Goal: Check status: Check status

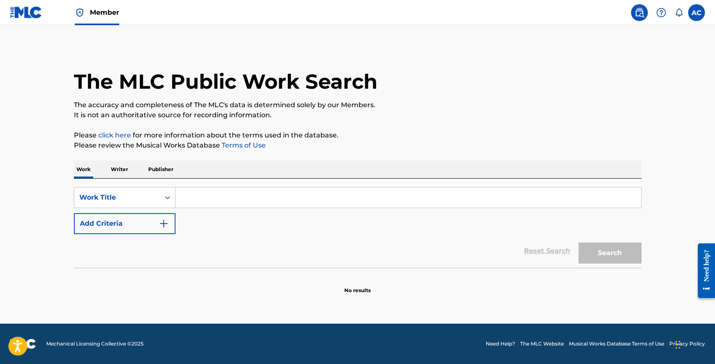
click at [112, 233] on button "Add Criteria" at bounding box center [125, 223] width 102 height 21
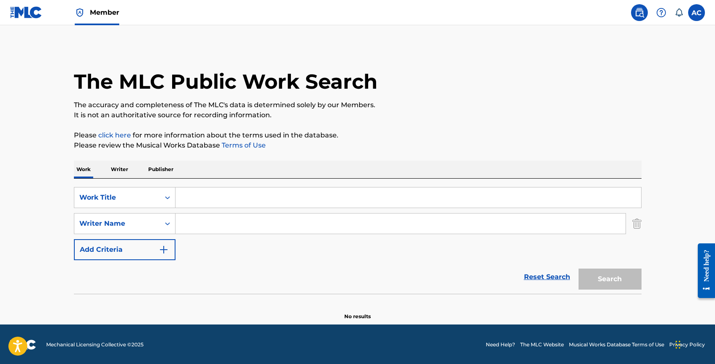
click at [207, 218] on input "Search Form" at bounding box center [401, 223] width 450 height 20
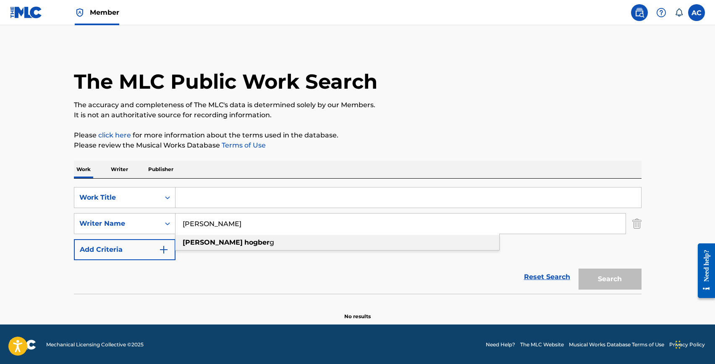
click at [245, 244] on strong "hogber" at bounding box center [257, 242] width 25 height 8
type input "[PERSON_NAME]"
click at [191, 201] on input "Search Form" at bounding box center [409, 197] width 466 height 20
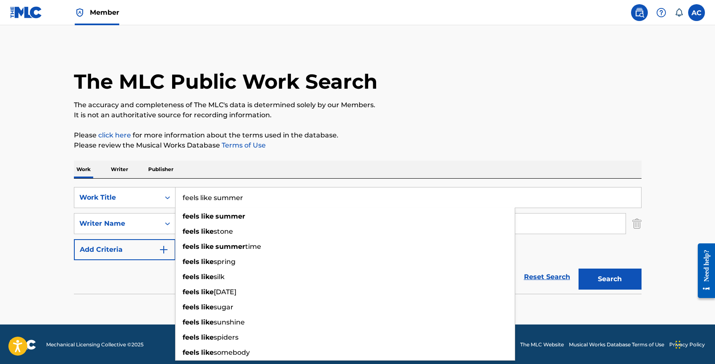
type input "feels like summer"
click at [579, 268] on button "Search" at bounding box center [610, 278] width 63 height 21
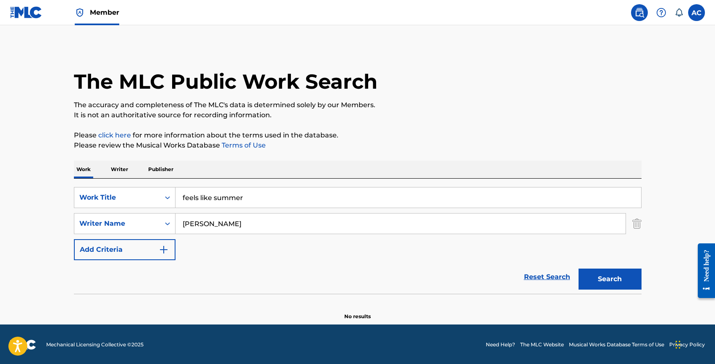
scroll to position [1, 0]
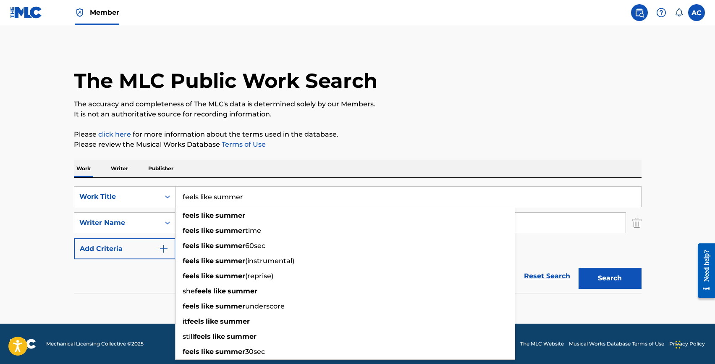
click at [148, 297] on section "No results" at bounding box center [358, 308] width 568 height 22
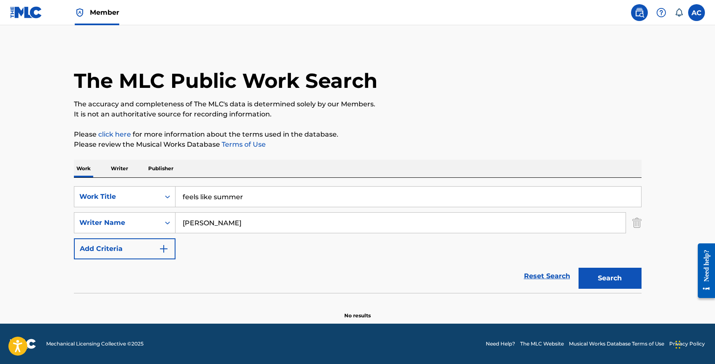
click at [211, 222] on input "[PERSON_NAME]" at bounding box center [401, 223] width 450 height 20
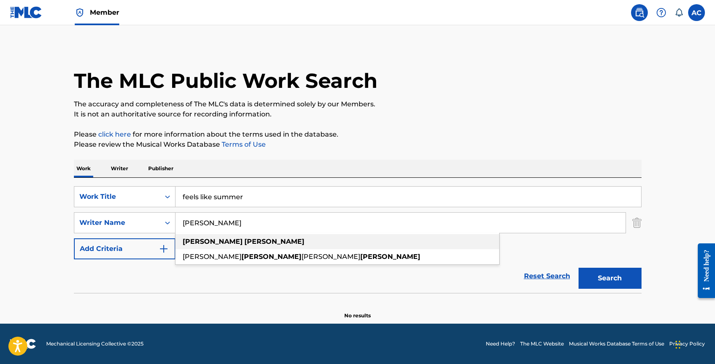
click at [226, 247] on div "[PERSON_NAME]" at bounding box center [338, 241] width 324 height 15
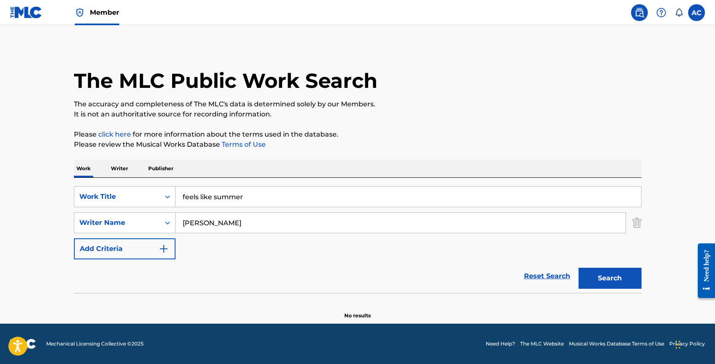
click at [608, 271] on button "Search" at bounding box center [610, 278] width 63 height 21
click at [216, 224] on input "[PERSON_NAME]" at bounding box center [401, 223] width 450 height 20
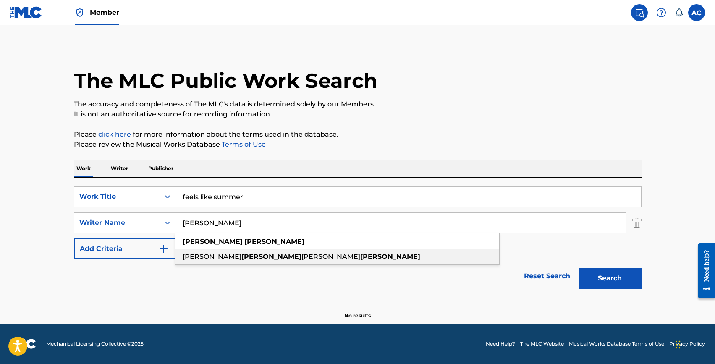
click at [302, 258] on span "[PERSON_NAME]" at bounding box center [331, 256] width 59 height 8
type input "[PERSON_NAME] [PERSON_NAME]"
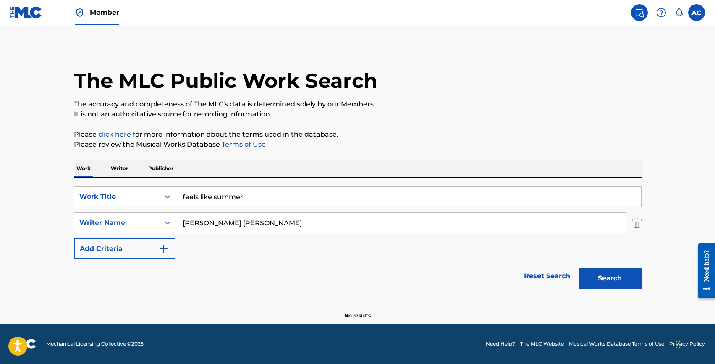
click at [579, 268] on button "Search" at bounding box center [610, 278] width 63 height 21
click at [217, 218] on input "[PERSON_NAME] [PERSON_NAME]" at bounding box center [401, 223] width 450 height 20
click at [147, 195] on div "Work Title" at bounding box center [117, 197] width 76 height 10
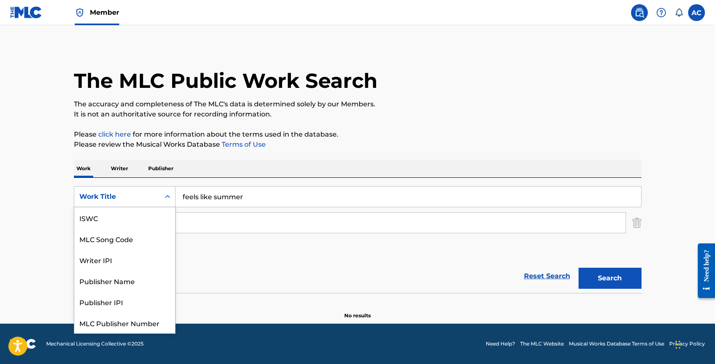
scroll to position [21, 0]
click at [234, 245] on div "SearchWithCriteriaa87468f4-82e9-41c4-ad33-db7c800957ba Publisher Name, 4 of 7. …" at bounding box center [358, 222] width 568 height 73
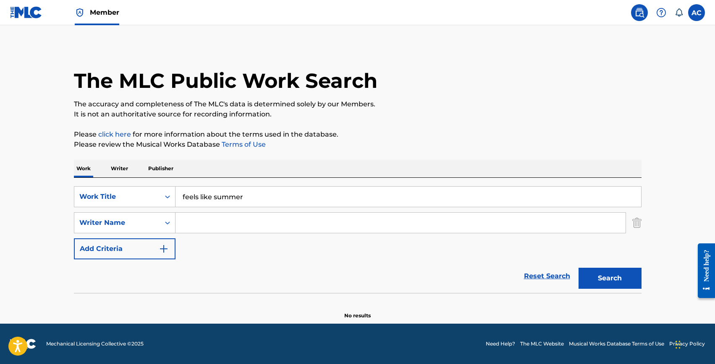
click at [640, 222] on img "Search Form" at bounding box center [637, 222] width 9 height 21
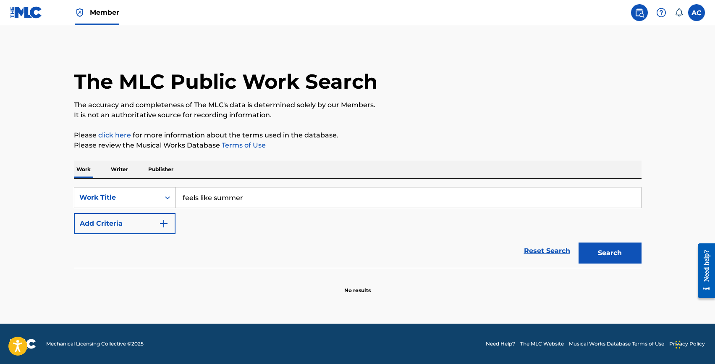
click at [104, 197] on div "Work Title" at bounding box center [117, 197] width 76 height 10
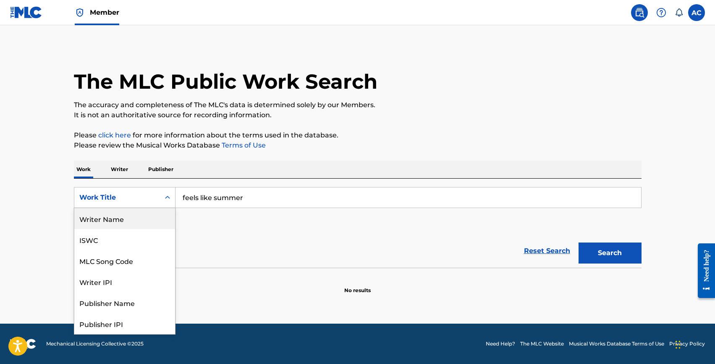
click at [108, 220] on div "Writer Name" at bounding box center [124, 218] width 101 height 21
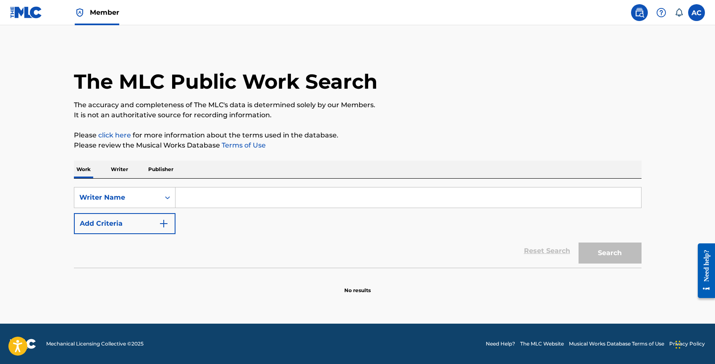
click at [200, 200] on input "Search Form" at bounding box center [409, 197] width 466 height 20
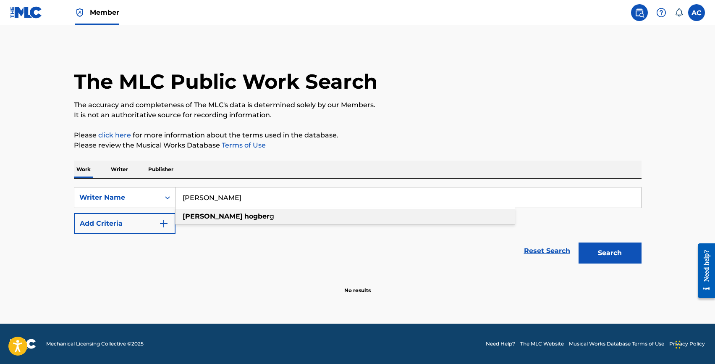
click at [245, 218] on strong "hogber" at bounding box center [257, 216] width 25 height 8
type input "[PERSON_NAME]"
click at [602, 256] on button "Search" at bounding box center [610, 252] width 63 height 21
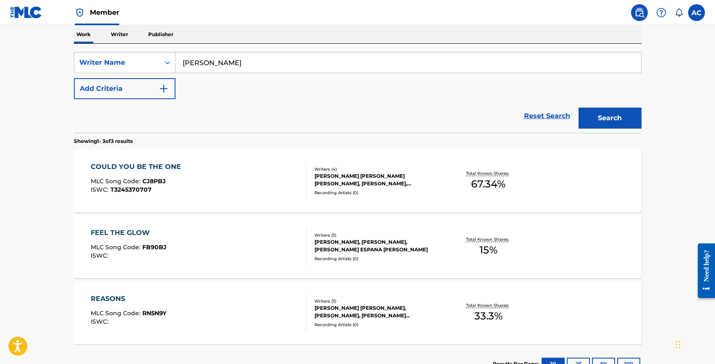
scroll to position [138, 0]
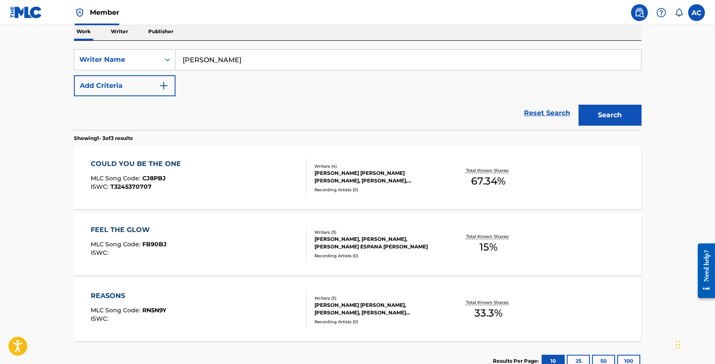
click at [105, 292] on div "REASONS" at bounding box center [129, 296] width 76 height 10
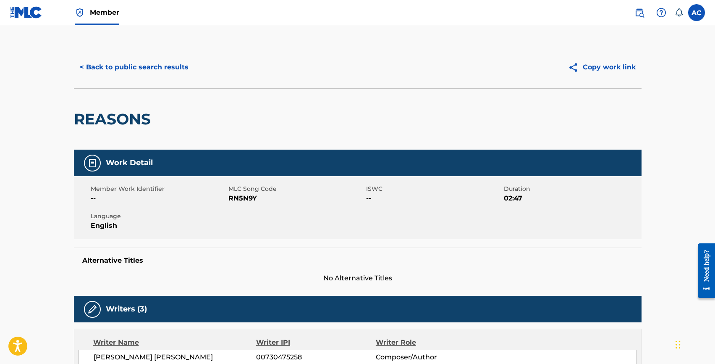
click at [97, 67] on button "< Back to public search results" at bounding box center [134, 67] width 121 height 21
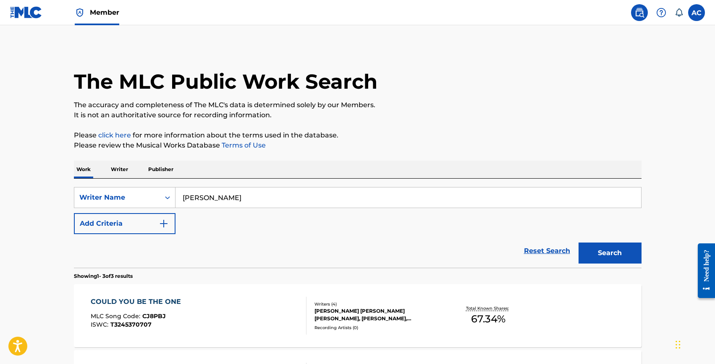
scroll to position [138, 0]
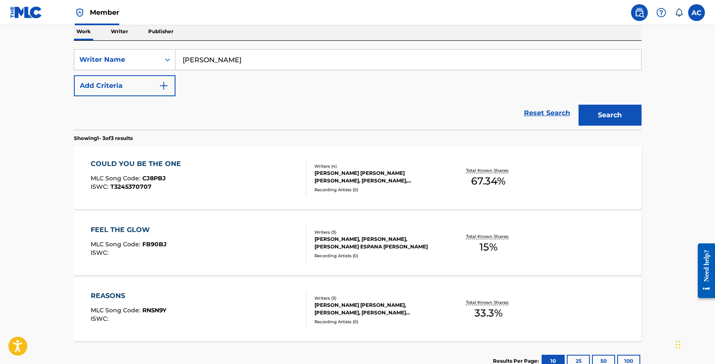
click at [118, 166] on div "COULD YOU BE THE ONE" at bounding box center [138, 164] width 95 height 10
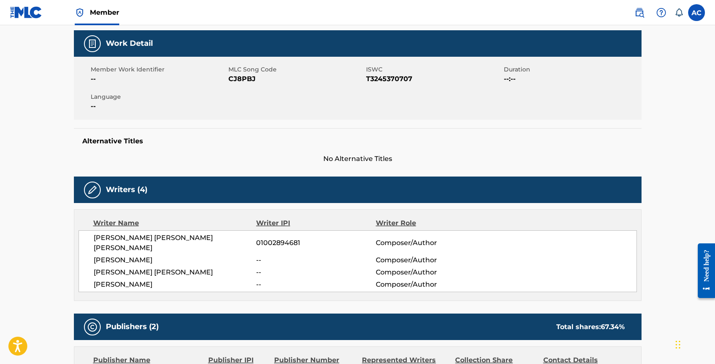
scroll to position [119, 0]
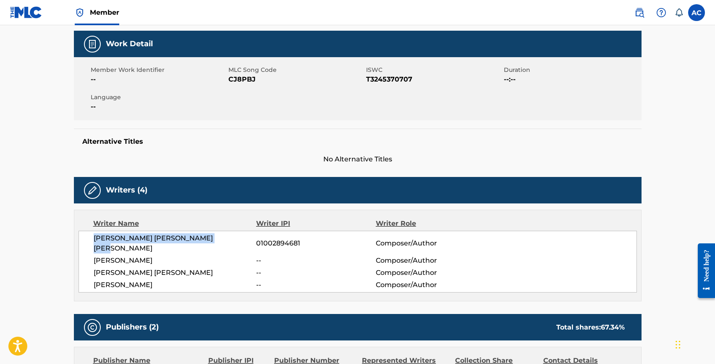
drag, startPoint x: 93, startPoint y: 238, endPoint x: 237, endPoint y: 238, distance: 143.7
click at [237, 238] on span "[PERSON_NAME] [PERSON_NAME] [PERSON_NAME]" at bounding box center [175, 243] width 163 height 20
copy span "[PERSON_NAME] [PERSON_NAME] [PERSON_NAME]"
click at [276, 238] on span "01002894681" at bounding box center [315, 243] width 119 height 10
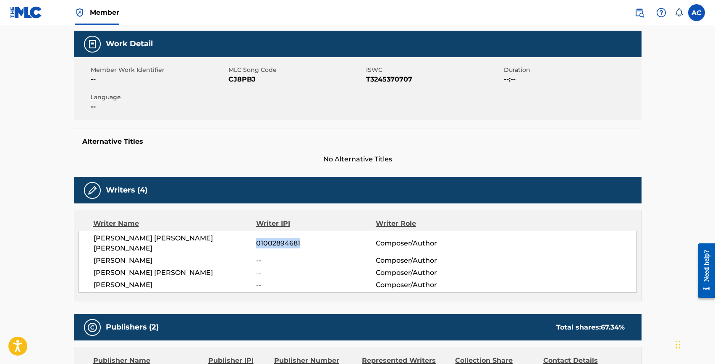
copy span "01002894681"
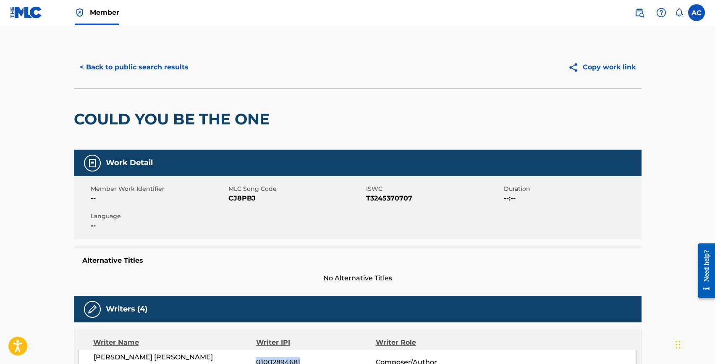
click at [111, 65] on button "< Back to public search results" at bounding box center [134, 67] width 121 height 21
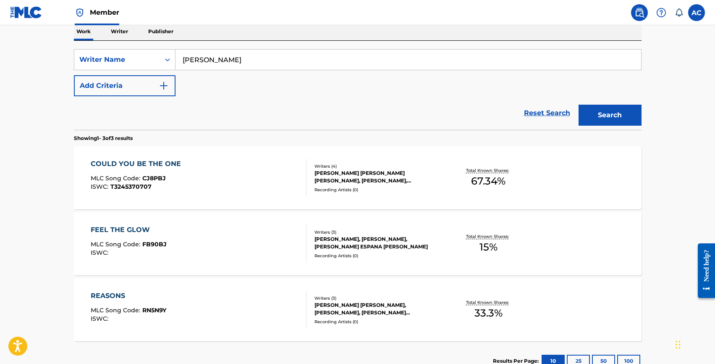
click at [197, 61] on input "[PERSON_NAME]" at bounding box center [409, 60] width 466 height 20
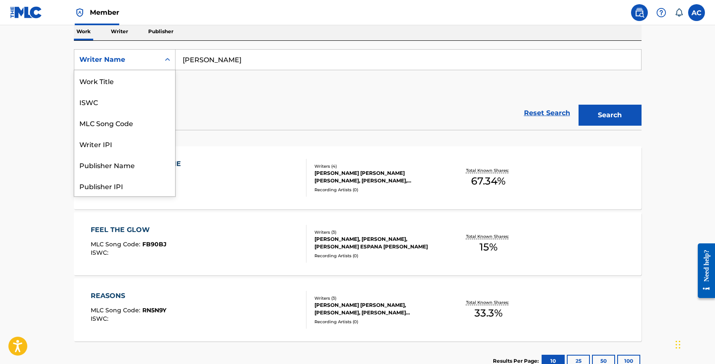
click at [130, 61] on div "Writer Name" at bounding box center [117, 60] width 76 height 10
click at [121, 95] on div "Writer IPI" at bounding box center [124, 101] width 101 height 21
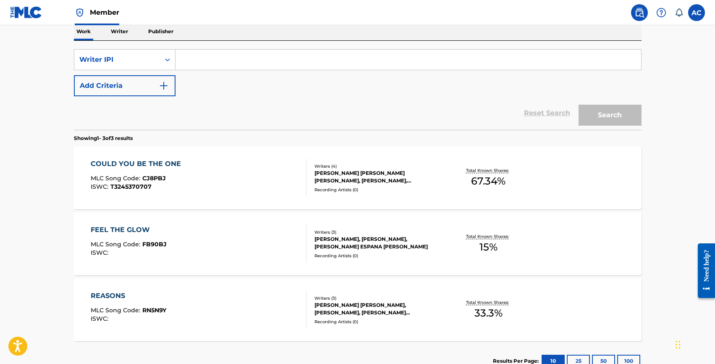
click at [206, 58] on input "Search Form" at bounding box center [409, 60] width 466 height 20
paste input "01002894681"
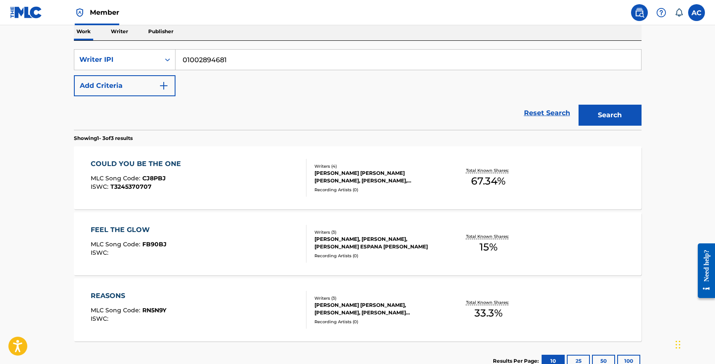
type input "01002894681"
click at [579, 105] on button "Search" at bounding box center [610, 115] width 63 height 21
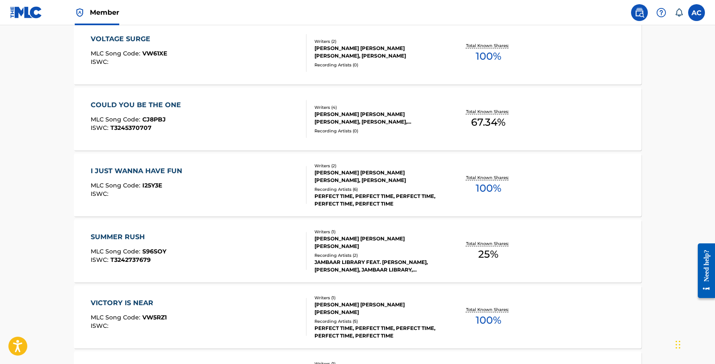
scroll to position [461, 0]
click at [134, 101] on div "COULD YOU BE THE ONE" at bounding box center [138, 104] width 95 height 10
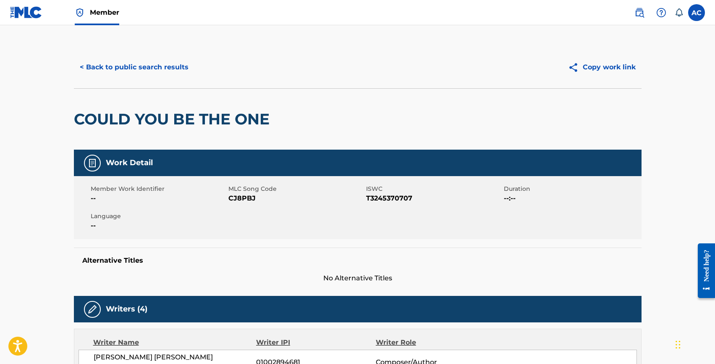
click at [109, 70] on button "< Back to public search results" at bounding box center [134, 67] width 121 height 21
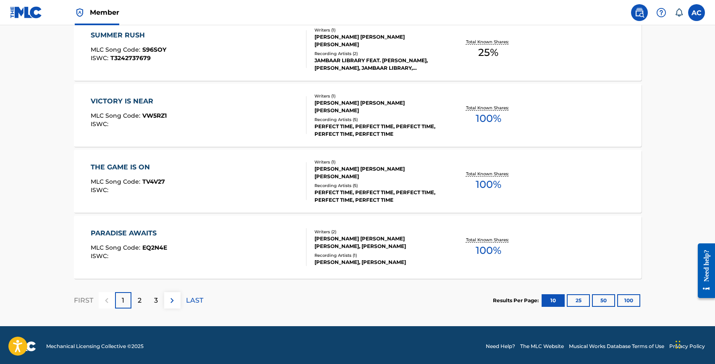
scroll to position [665, 0]
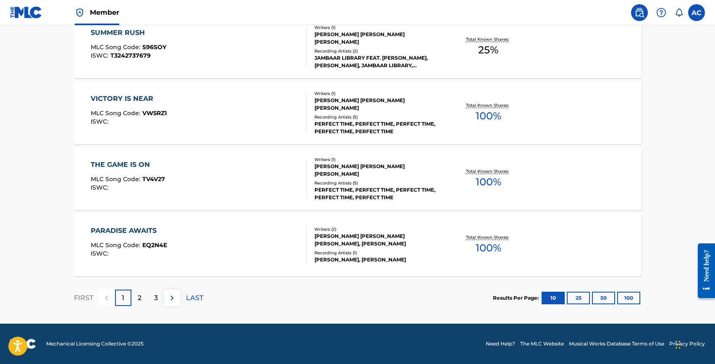
click at [627, 298] on button "100" at bounding box center [629, 298] width 23 height 13
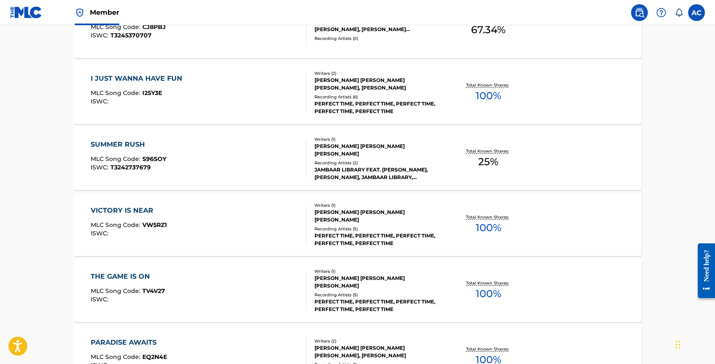
scroll to position [0, 0]
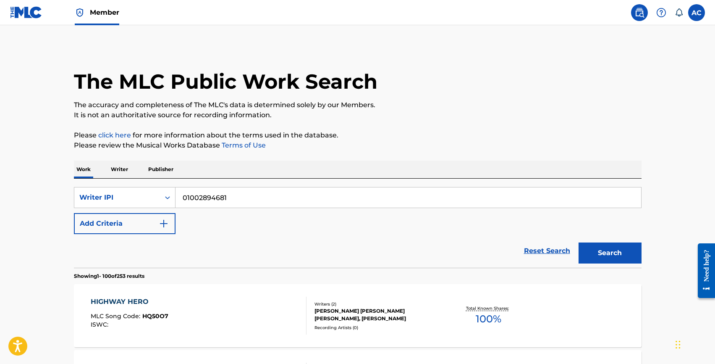
click at [120, 221] on button "Add Criteria" at bounding box center [125, 223] width 102 height 21
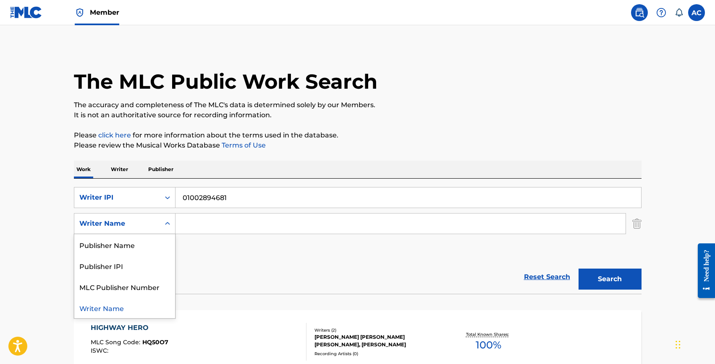
click at [120, 225] on div "Writer Name" at bounding box center [117, 223] width 76 height 10
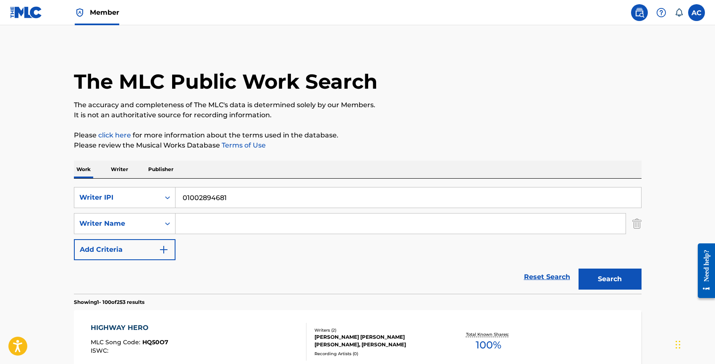
click at [197, 193] on input "01002894681" at bounding box center [409, 197] width 466 height 20
click at [113, 225] on div "Writer Name" at bounding box center [117, 223] width 76 height 10
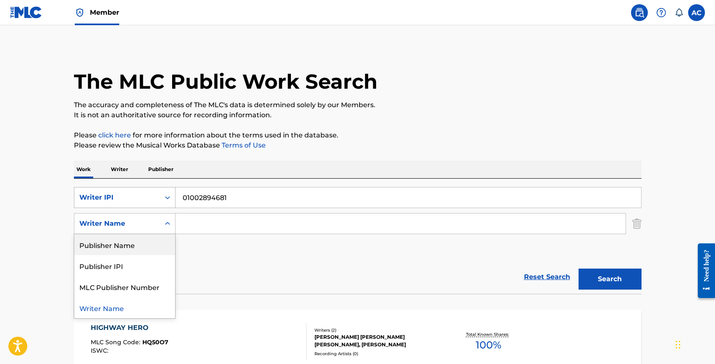
click at [122, 199] on div "Writer IPI" at bounding box center [117, 197] width 76 height 10
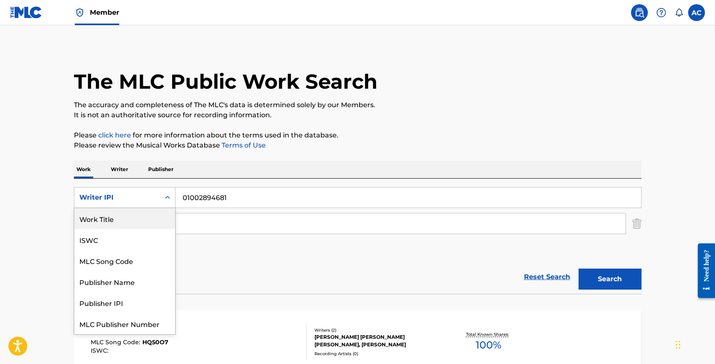
click at [100, 216] on div "Work Title" at bounding box center [124, 218] width 101 height 21
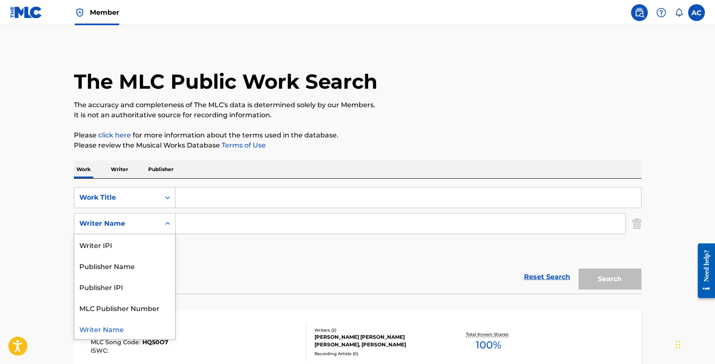
click at [117, 216] on div "Writer Name" at bounding box center [117, 224] width 86 height 16
click at [119, 242] on div "Writer IPI" at bounding box center [124, 244] width 101 height 21
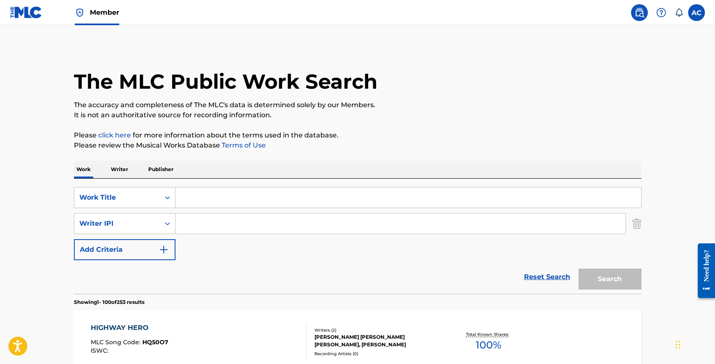
click at [185, 220] on input "Search Form" at bounding box center [401, 223] width 450 height 20
paste input "01002894681"
type input "01002894681"
click at [199, 191] on input "Search Form" at bounding box center [409, 197] width 466 height 20
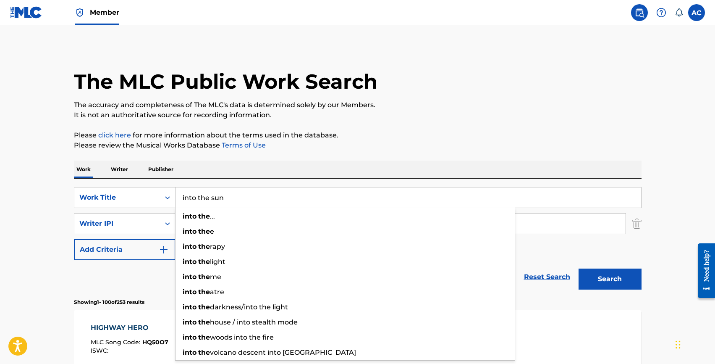
click at [579, 268] on button "Search" at bounding box center [610, 278] width 63 height 21
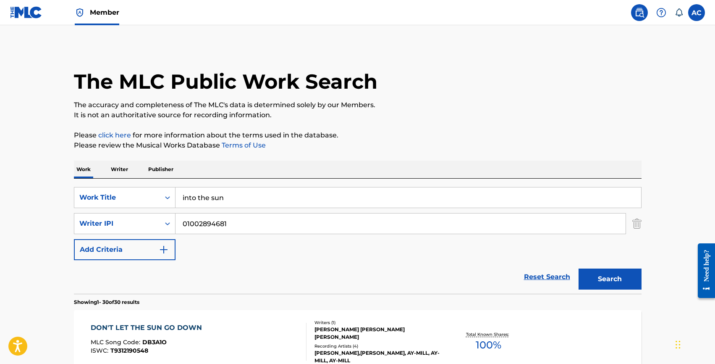
click at [210, 205] on input "into the sun" at bounding box center [409, 197] width 466 height 20
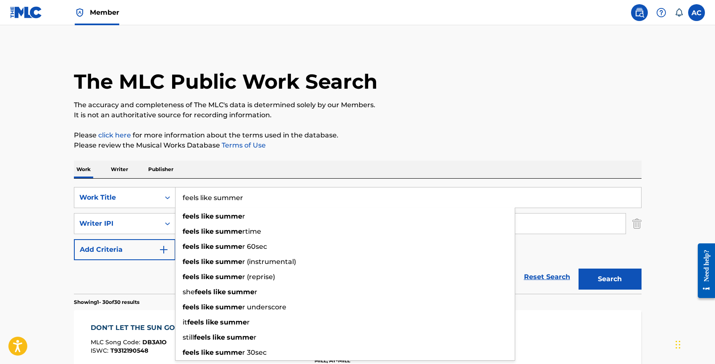
type input "feels like summer"
click at [579, 268] on button "Search" at bounding box center [610, 278] width 63 height 21
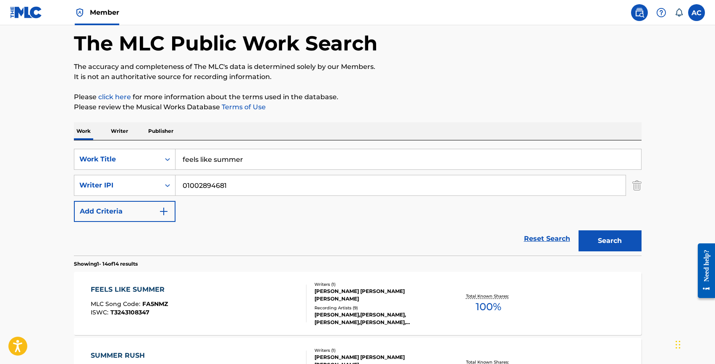
scroll to position [54, 0]
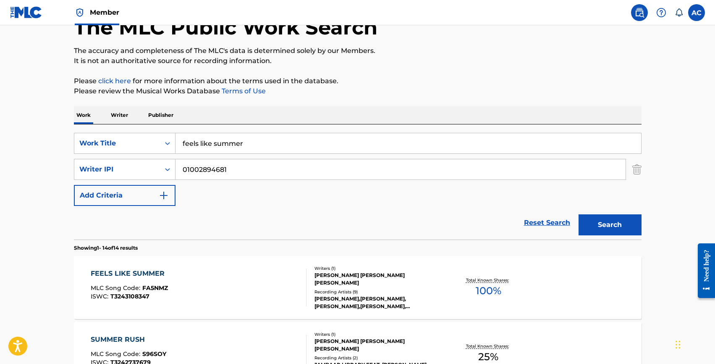
click at [128, 273] on div "FEELS LIKE SUMMER" at bounding box center [130, 273] width 78 height 10
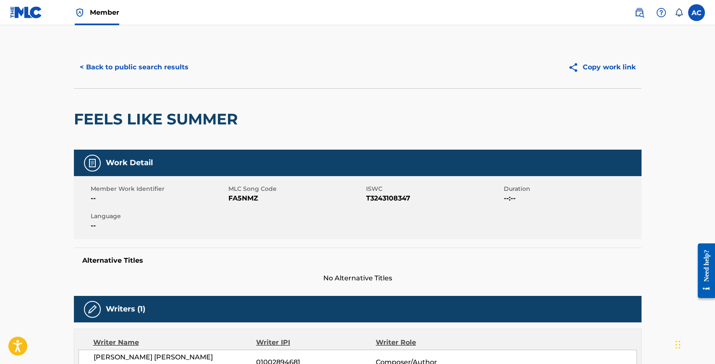
click at [135, 61] on button "< Back to public search results" at bounding box center [134, 67] width 121 height 21
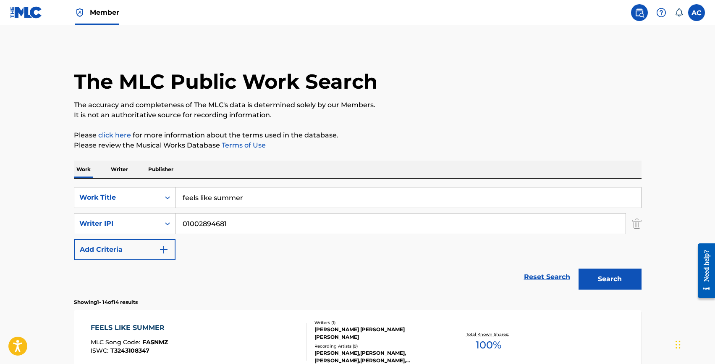
scroll to position [54, 0]
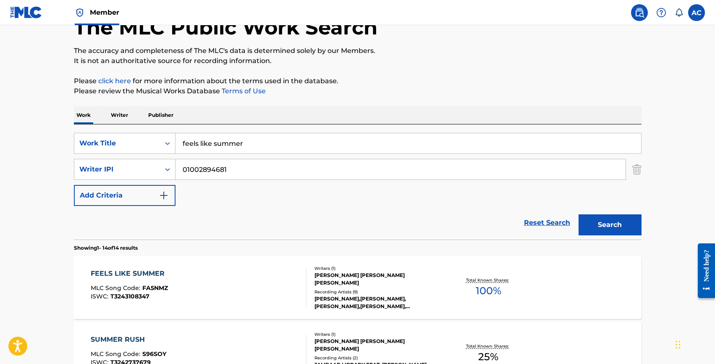
click at [221, 163] on input "01002894681" at bounding box center [401, 169] width 450 height 20
click at [155, 134] on div "Work Title" at bounding box center [125, 143] width 102 height 21
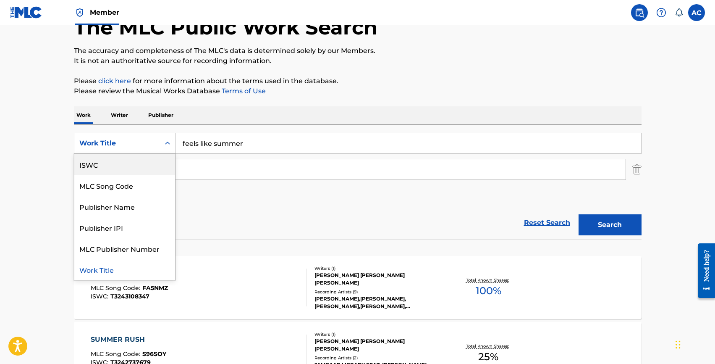
scroll to position [0, 0]
click at [115, 164] on div "Writer Name" at bounding box center [124, 164] width 101 height 21
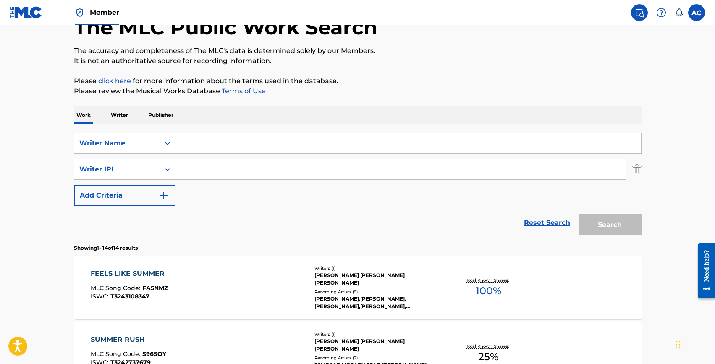
click at [202, 138] on input "Search Form" at bounding box center [409, 143] width 466 height 20
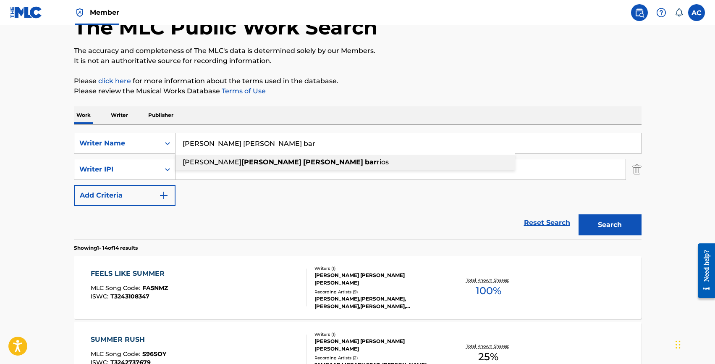
click at [242, 164] on strong "[PERSON_NAME]" at bounding box center [272, 162] width 60 height 8
type input "[PERSON_NAME] [PERSON_NAME]"
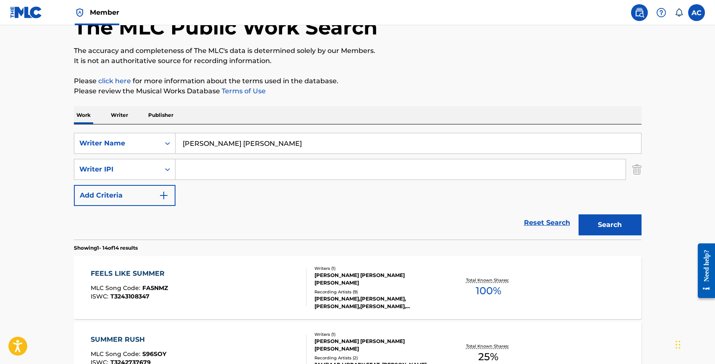
click at [579, 214] on button "Search" at bounding box center [610, 224] width 63 height 21
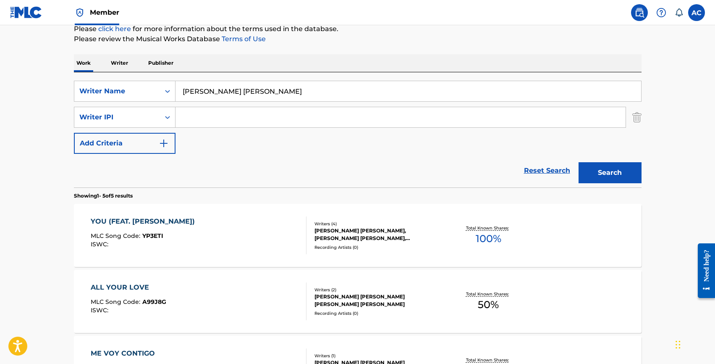
scroll to position [108, 0]
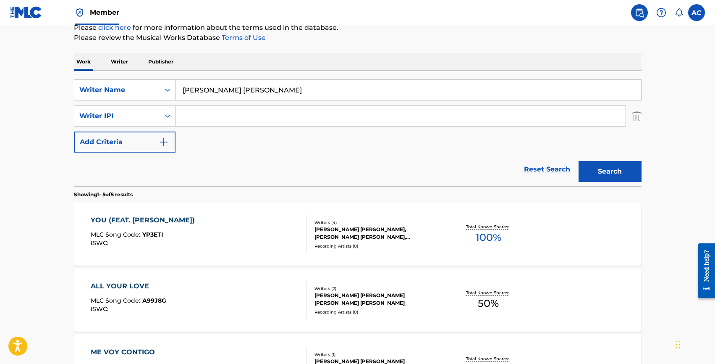
click at [125, 284] on div "ALL YOUR LOVE" at bounding box center [129, 286] width 76 height 10
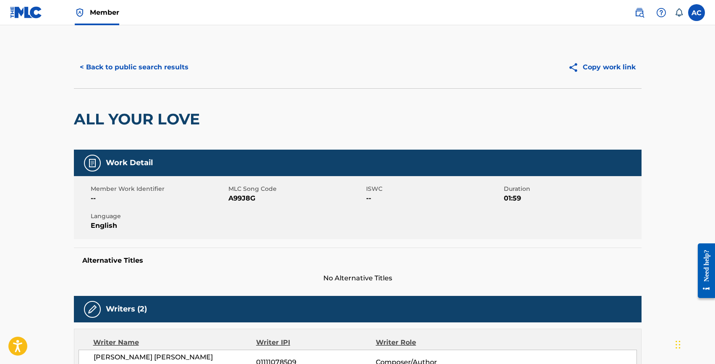
click at [95, 63] on button "< Back to public search results" at bounding box center [134, 67] width 121 height 21
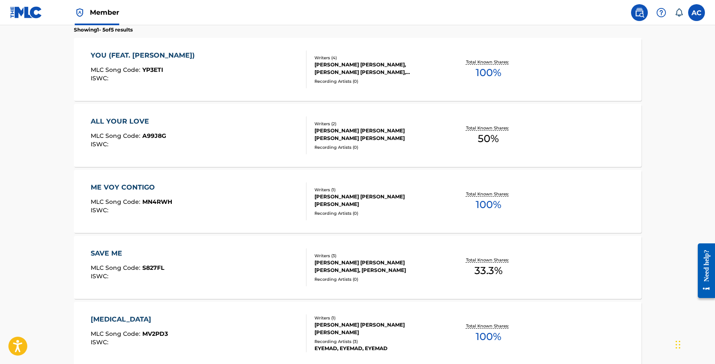
scroll to position [276, 0]
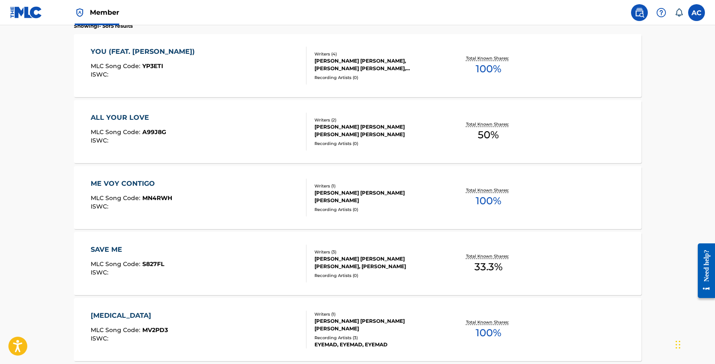
click at [105, 245] on div "SAVE ME" at bounding box center [128, 250] width 74 height 10
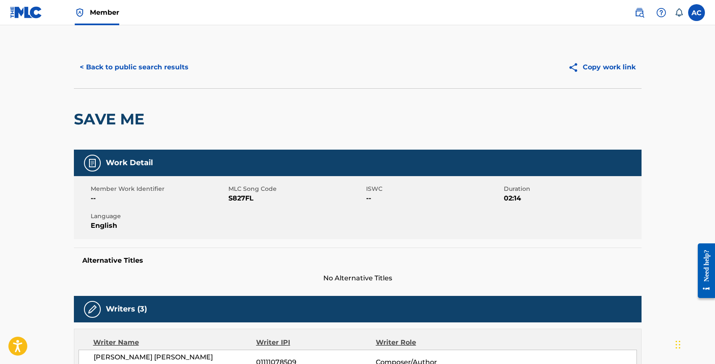
click at [126, 65] on button "< Back to public search results" at bounding box center [134, 67] width 121 height 21
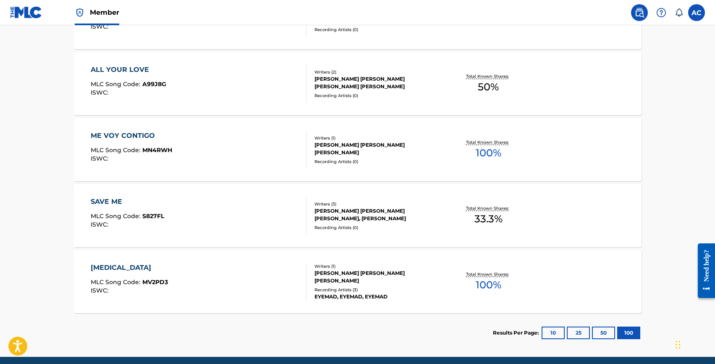
scroll to position [357, 0]
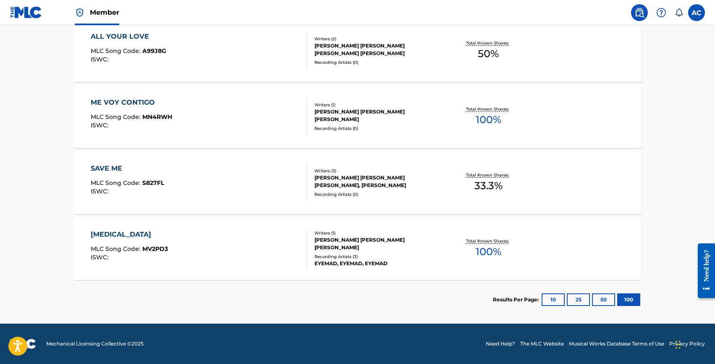
click at [99, 235] on div "[MEDICAL_DATA]" at bounding box center [129, 234] width 77 height 10
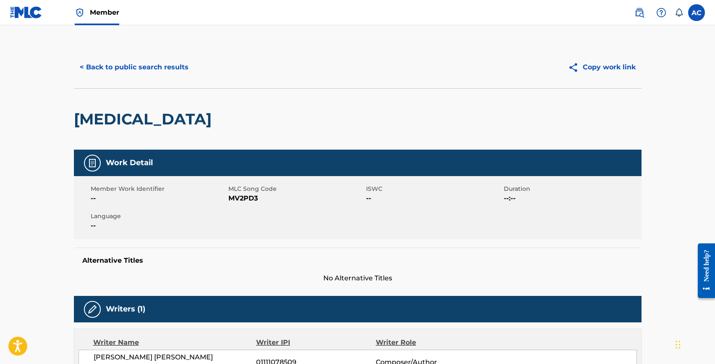
click at [96, 66] on button "< Back to public search results" at bounding box center [134, 67] width 121 height 21
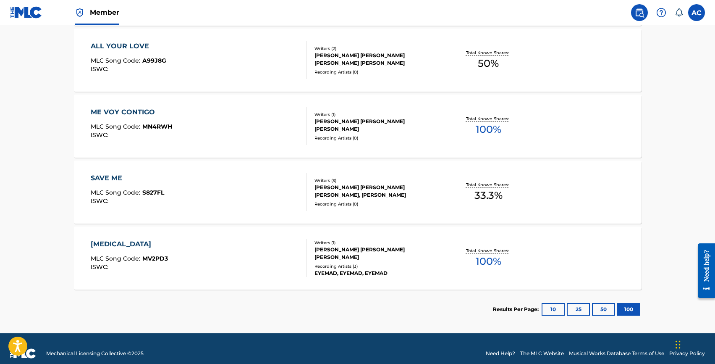
scroll to position [346, 0]
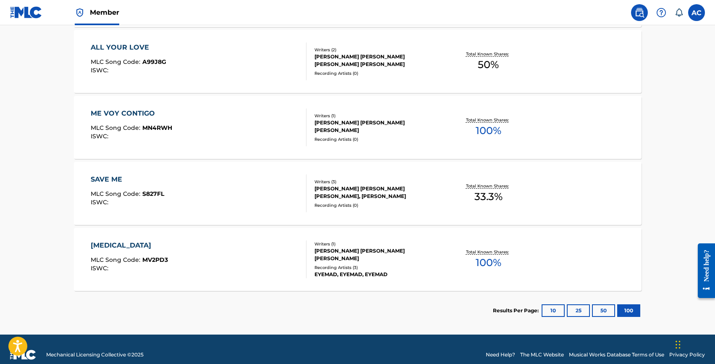
click at [127, 110] on div "ME VOY CONTIGO" at bounding box center [132, 113] width 82 height 10
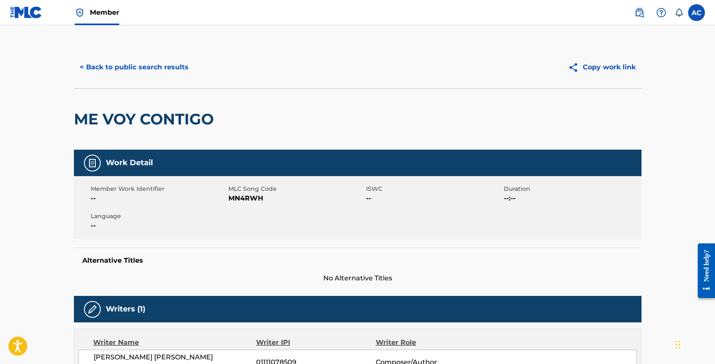
click at [107, 67] on button "< Back to public search results" at bounding box center [134, 67] width 121 height 21
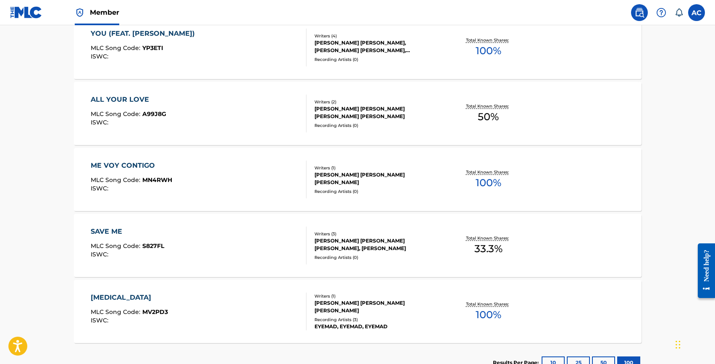
scroll to position [293, 0]
click at [110, 234] on div "SAVE ME" at bounding box center [128, 232] width 74 height 10
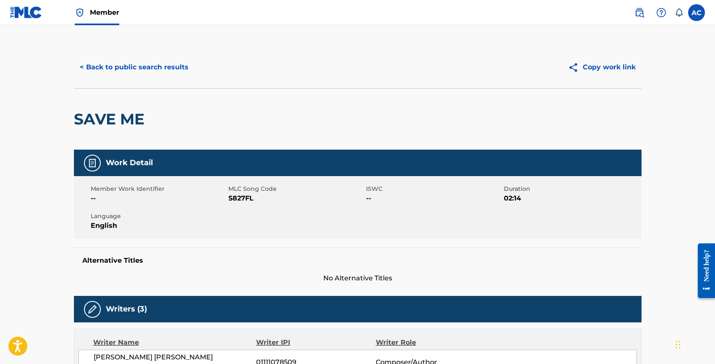
scroll to position [85, 0]
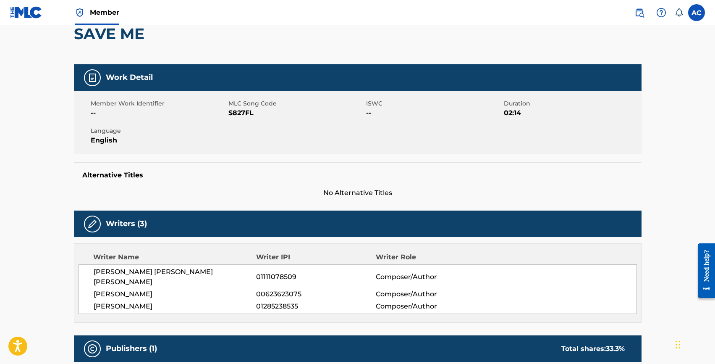
click at [265, 272] on span "01111078509" at bounding box center [315, 277] width 119 height 10
click at [147, 269] on span "[PERSON_NAME] [PERSON_NAME] [PERSON_NAME]" at bounding box center [175, 277] width 163 height 20
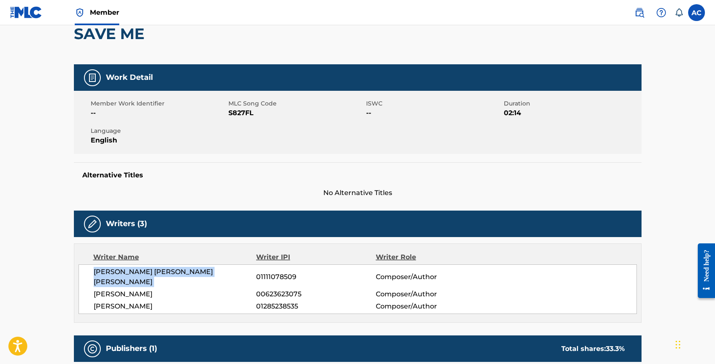
copy div "[PERSON_NAME] [PERSON_NAME] [PERSON_NAME]"
click at [268, 272] on span "01111078509" at bounding box center [315, 277] width 119 height 10
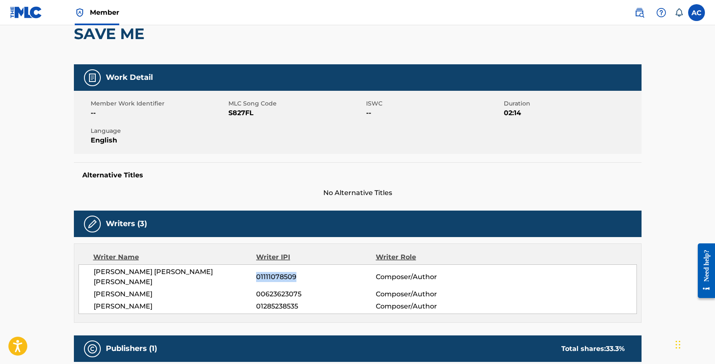
click at [268, 272] on span "01111078509" at bounding box center [315, 277] width 119 height 10
copy span "01111078509"
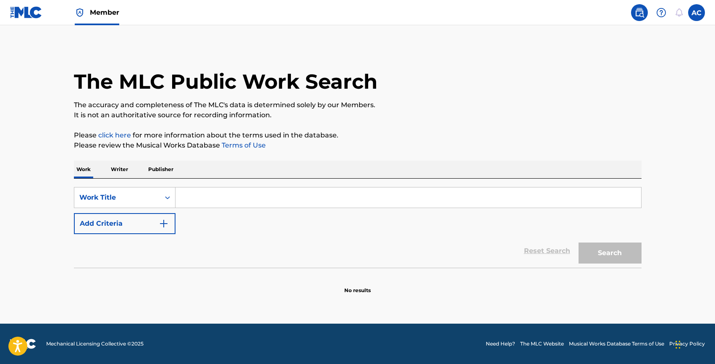
click at [234, 189] on input "Search Form" at bounding box center [409, 197] width 466 height 20
click at [128, 219] on button "Add Criteria" at bounding box center [125, 223] width 102 height 21
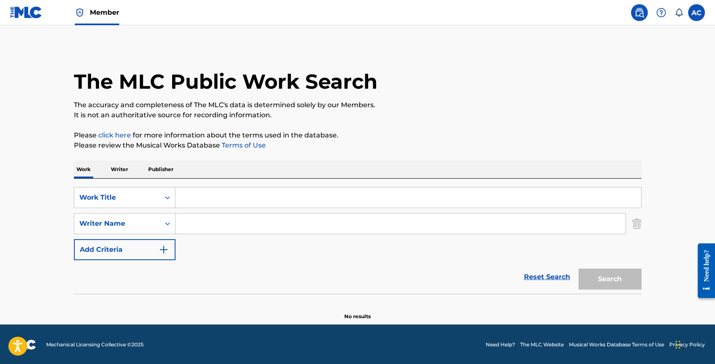
click at [217, 200] on input "Search Form" at bounding box center [409, 197] width 466 height 20
type input "y"
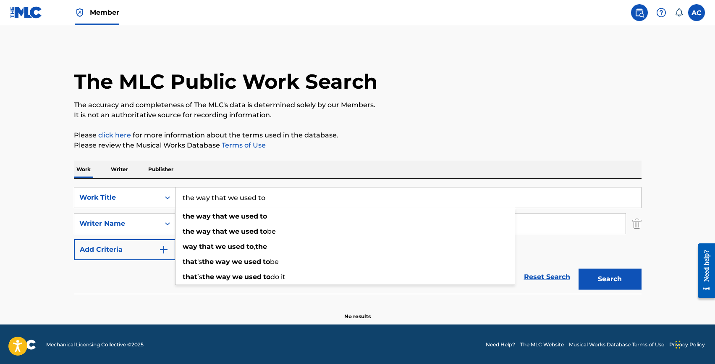
type input "the way that we used to"
click at [99, 291] on div "Reset Search Search" at bounding box center [358, 277] width 568 height 34
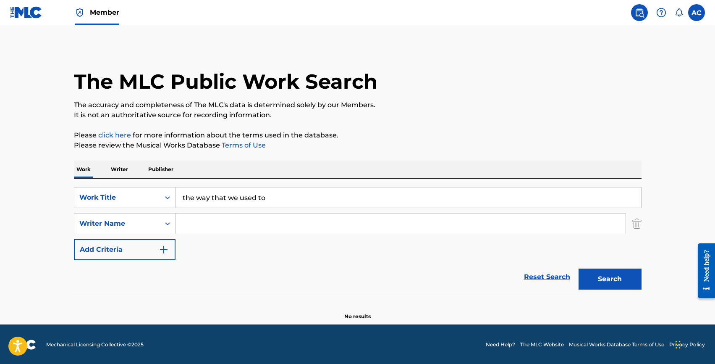
click at [202, 224] on input "Search Form" at bounding box center [401, 223] width 450 height 20
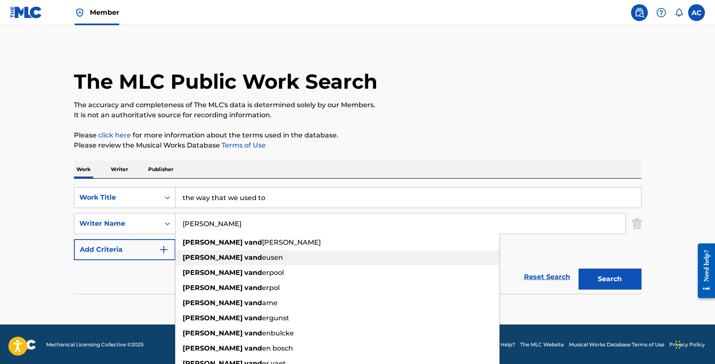
click at [232, 250] on div "nathan vand eusen" at bounding box center [338, 257] width 324 height 15
type input "nathan vandeusen"
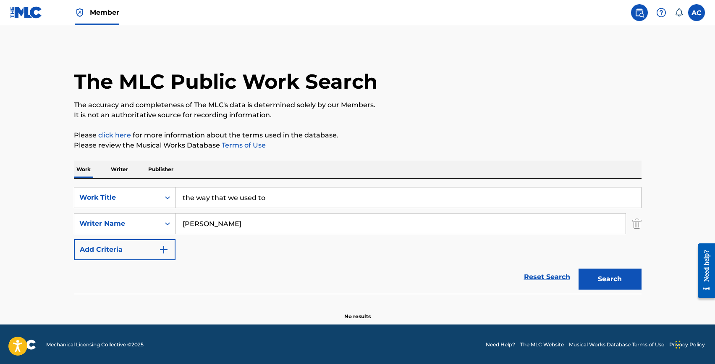
click at [579, 268] on button "Search" at bounding box center [610, 278] width 63 height 21
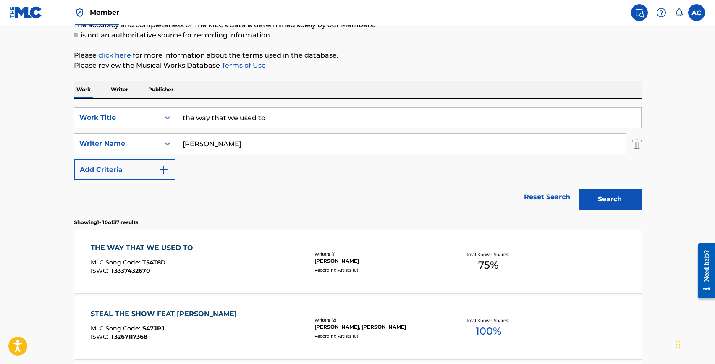
scroll to position [80, 0]
click at [129, 244] on div "THE WAY THAT WE USED TO" at bounding box center [144, 247] width 107 height 10
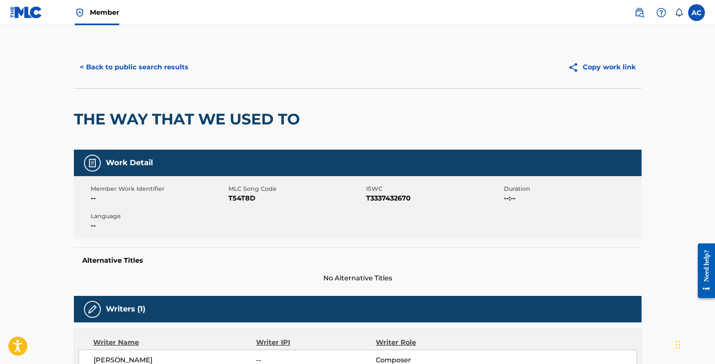
click at [137, 68] on button "< Back to public search results" at bounding box center [134, 67] width 121 height 21
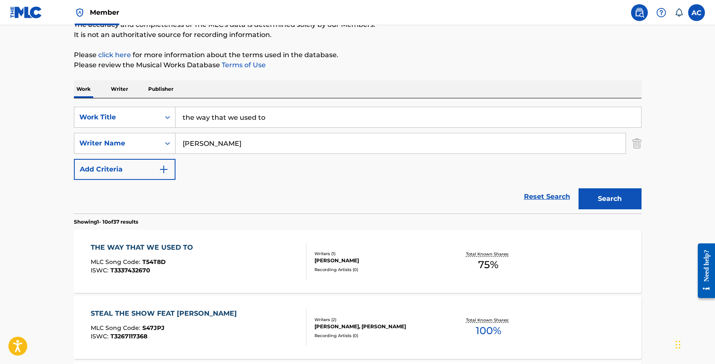
scroll to position [81, 0]
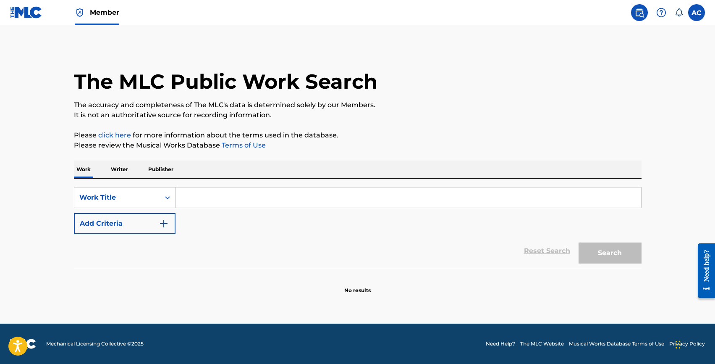
click at [129, 221] on button "Add Criteria" at bounding box center [125, 223] width 102 height 21
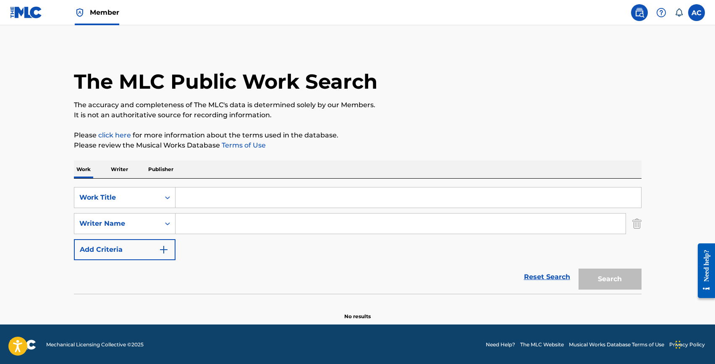
click at [189, 195] on input "Search Form" at bounding box center [409, 197] width 466 height 20
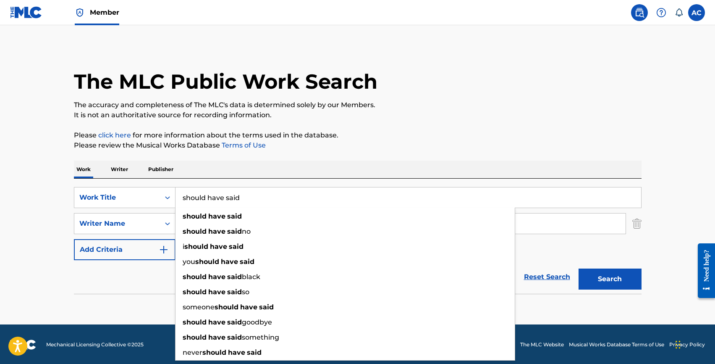
type input "should have said"
click at [42, 234] on main "The MLC Public Work Search The accuracy and completeness of The MLC's data is d…" at bounding box center [357, 174] width 715 height 299
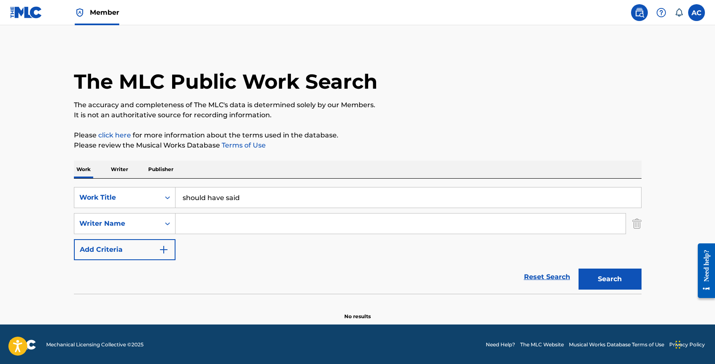
click at [204, 229] on input "Search Form" at bounding box center [401, 223] width 450 height 20
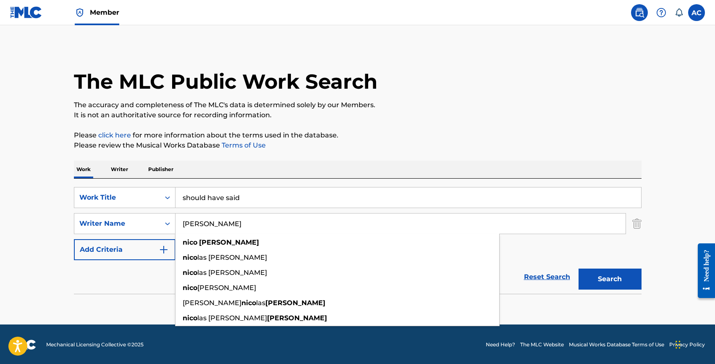
type input "nico pisano"
click at [579, 268] on button "Search" at bounding box center [610, 278] width 63 height 21
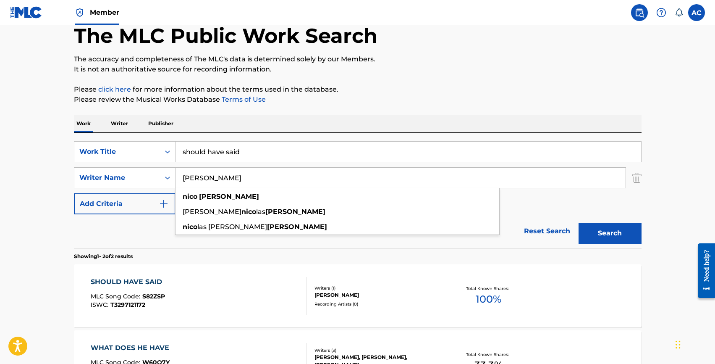
scroll to position [50, 0]
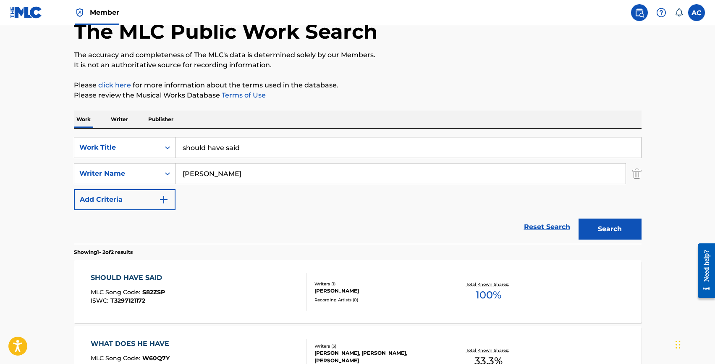
click at [115, 276] on div "SHOULD HAVE SAID" at bounding box center [129, 278] width 76 height 10
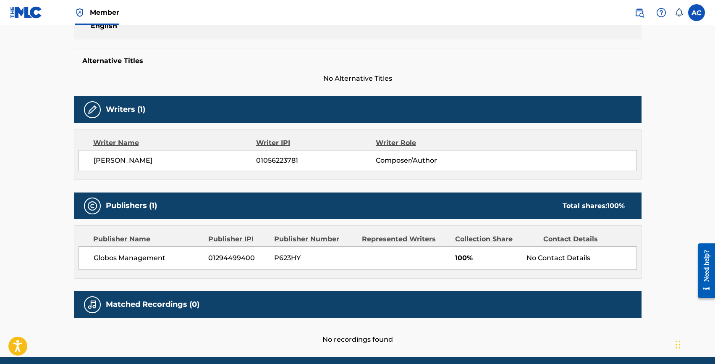
scroll to position [199, 0]
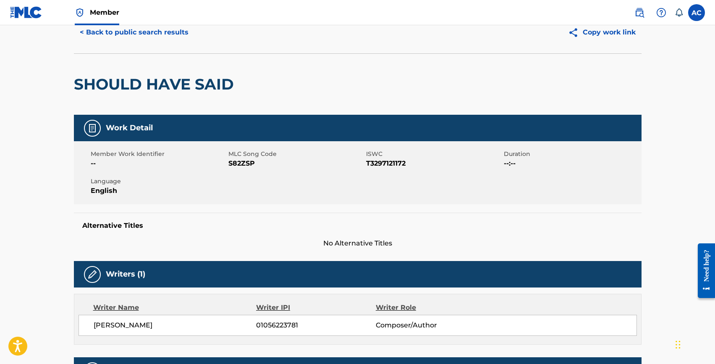
click at [96, 27] on button "< Back to public search results" at bounding box center [134, 32] width 121 height 21
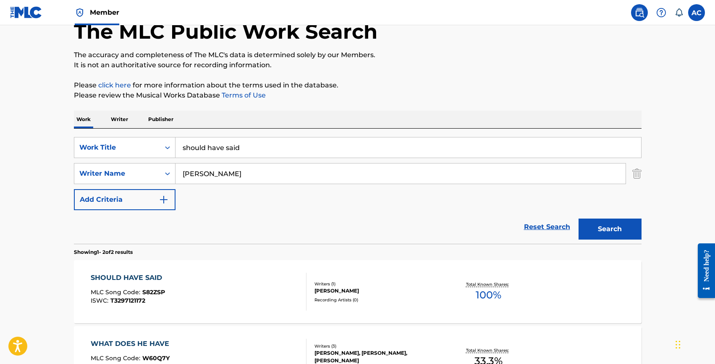
scroll to position [159, 0]
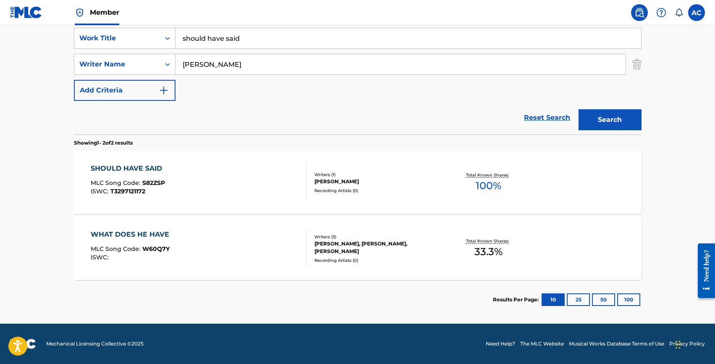
click at [105, 233] on div "WHAT DOES HE HAVE" at bounding box center [132, 234] width 83 height 10
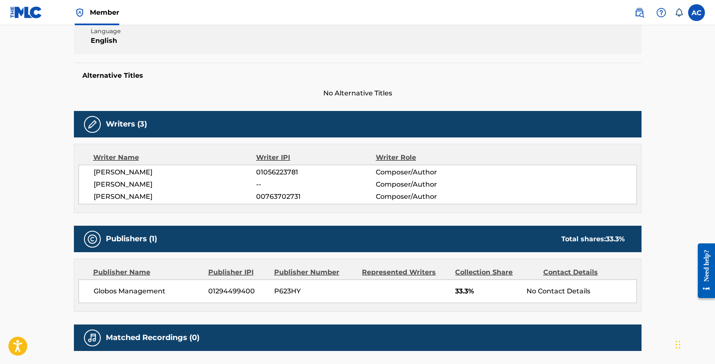
scroll to position [214, 0]
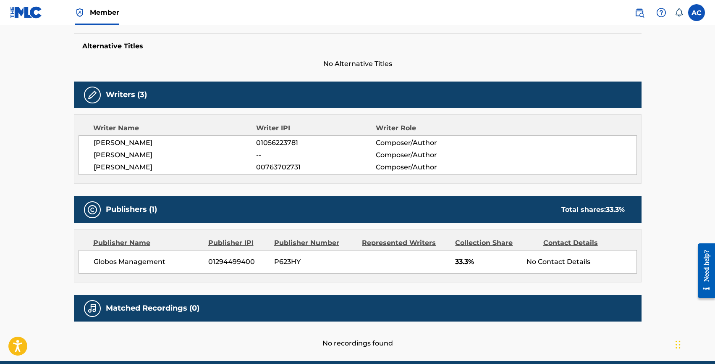
scroll to position [111, 0]
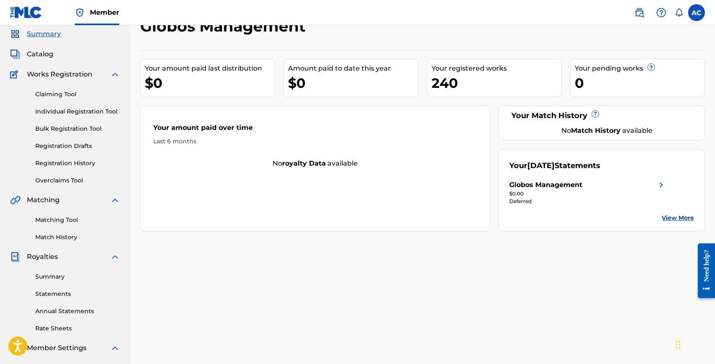
scroll to position [29, 0]
click at [68, 109] on link "Individual Registration Tool" at bounding box center [77, 112] width 85 height 9
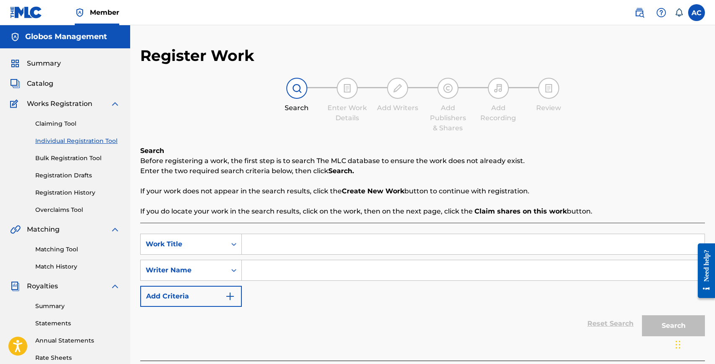
click at [68, 190] on link "Registration History" at bounding box center [77, 192] width 85 height 9
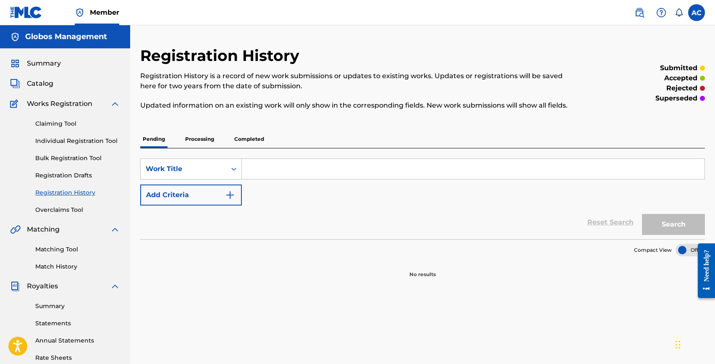
click at [255, 138] on p "Completed" at bounding box center [249, 139] width 35 height 18
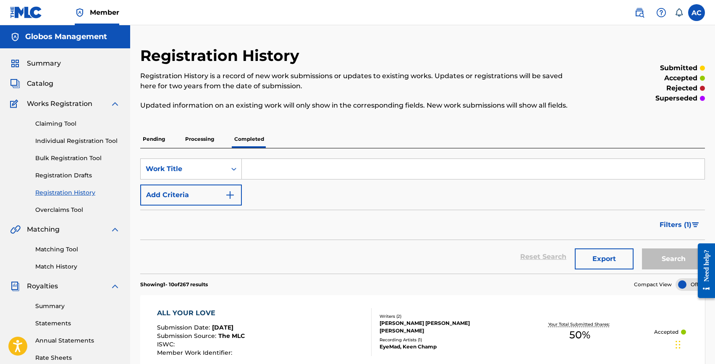
click at [195, 139] on p "Processing" at bounding box center [200, 139] width 34 height 18
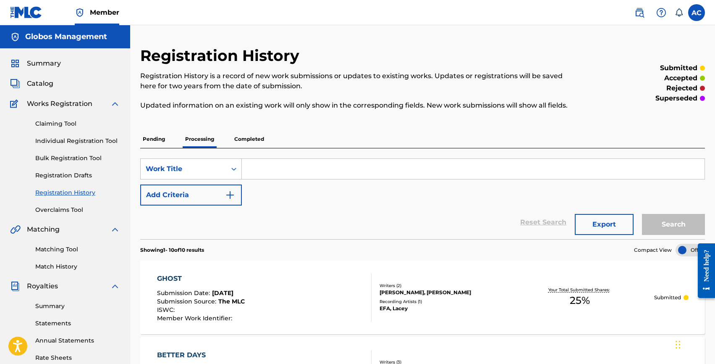
click at [260, 141] on p "Completed" at bounding box center [249, 139] width 35 height 18
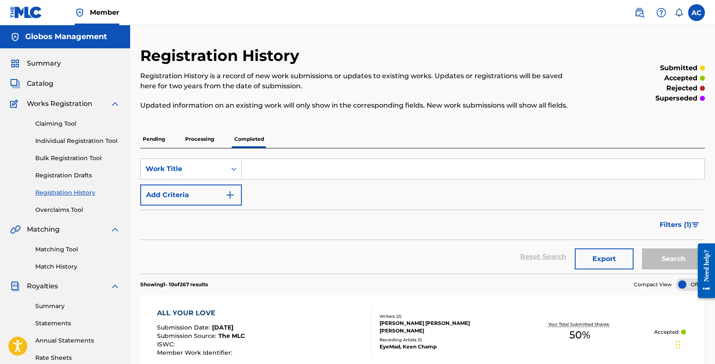
click at [194, 141] on p "Processing" at bounding box center [200, 139] width 34 height 18
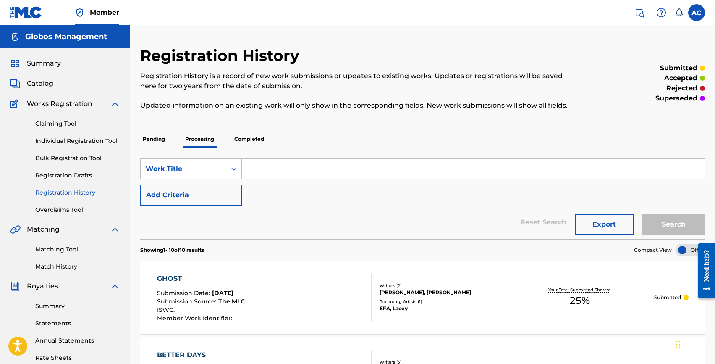
click at [259, 163] on input "Search Form" at bounding box center [473, 169] width 463 height 20
type input "should have said"
click at [642, 214] on button "Search" at bounding box center [673, 224] width 63 height 21
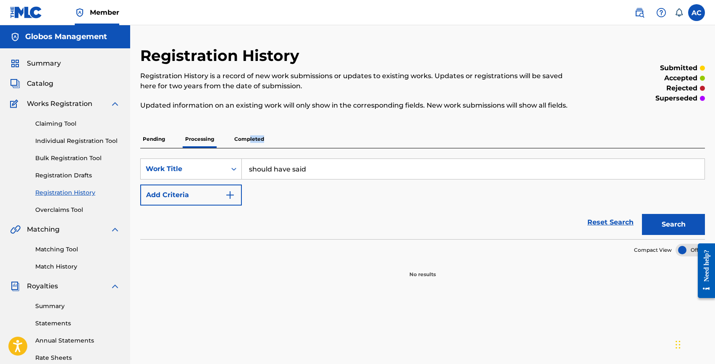
click at [250, 142] on p "Completed" at bounding box center [249, 139] width 35 height 18
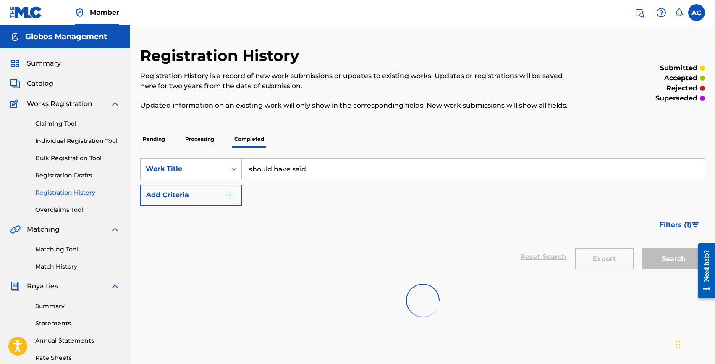
click at [319, 172] on input "should have said" at bounding box center [473, 169] width 463 height 20
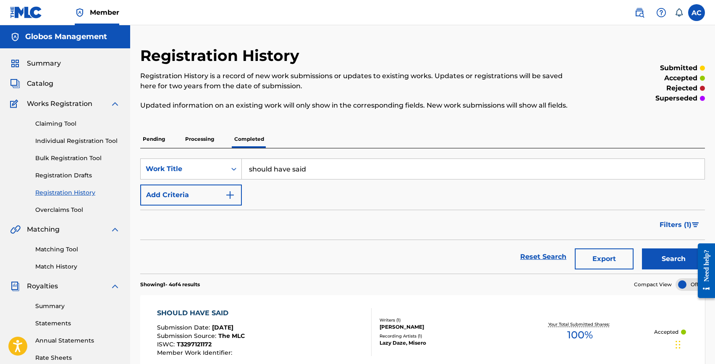
click at [210, 313] on div "SHOULD HAVE SAID" at bounding box center [201, 313] width 88 height 10
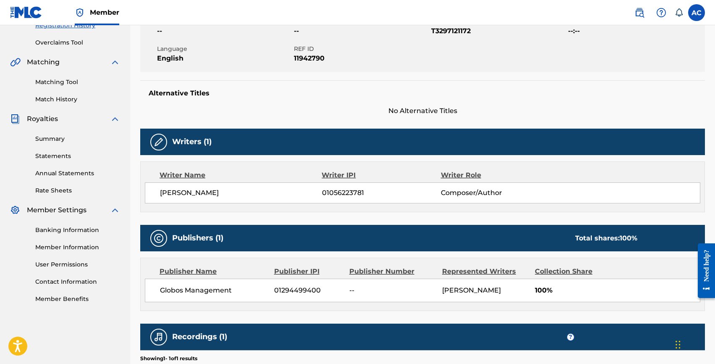
scroll to position [125, 0]
